Goal: Check status: Check status

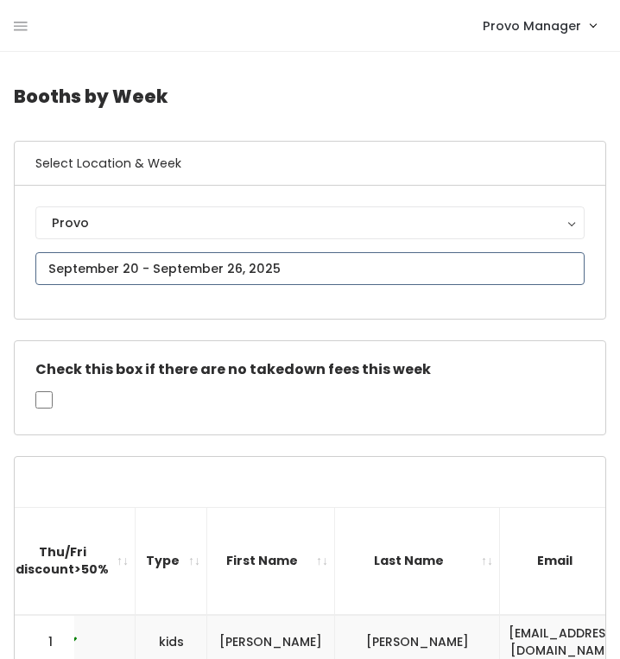
click at [205, 265] on input "text" at bounding box center [309, 268] width 549 height 33
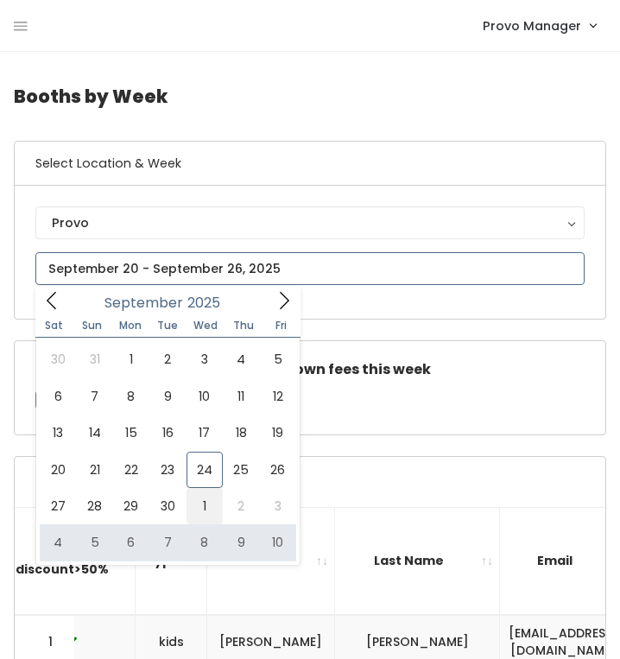
type input "September 27 to October 3"
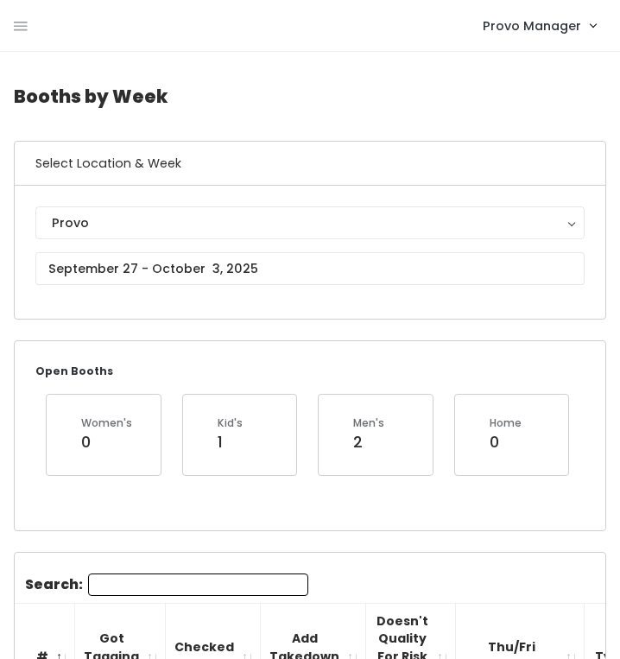
click at [129, 589] on input "Search:" at bounding box center [198, 584] width 220 height 22
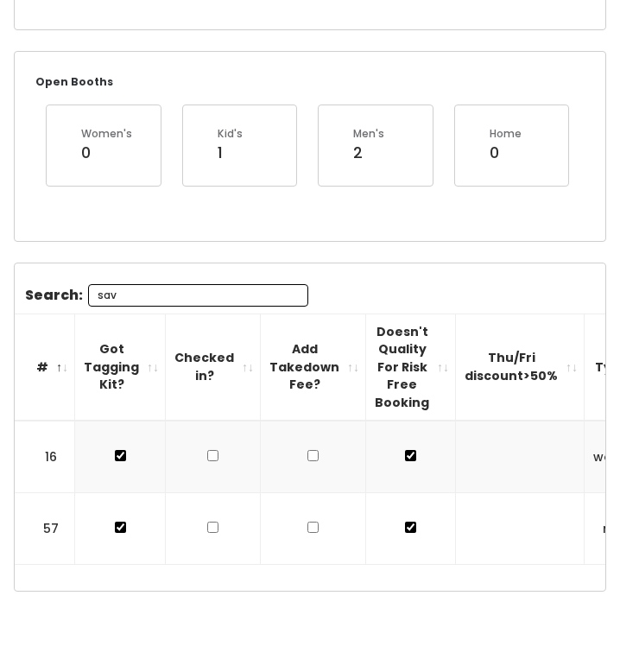
type input "sav"
